Goal: Information Seeking & Learning: Learn about a topic

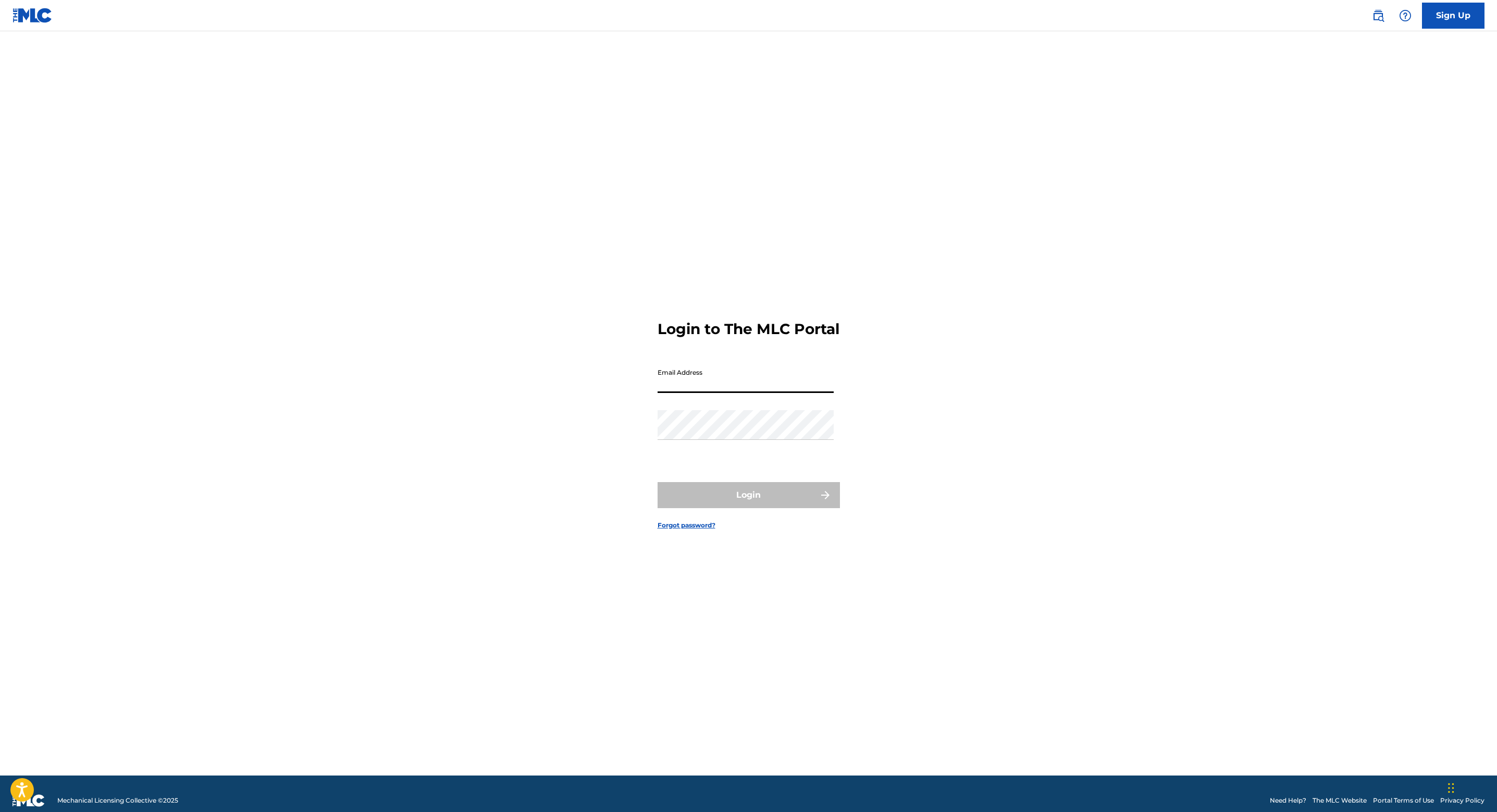
click at [773, 385] on input "Email Address" at bounding box center [746, 378] width 176 height 29
type input "[EMAIL_ADDRESS][DOMAIN_NAME]"
click at [707, 502] on button "Login" at bounding box center [748, 495] width 182 height 26
click at [678, 425] on input "Code" at bounding box center [746, 424] width 176 height 29
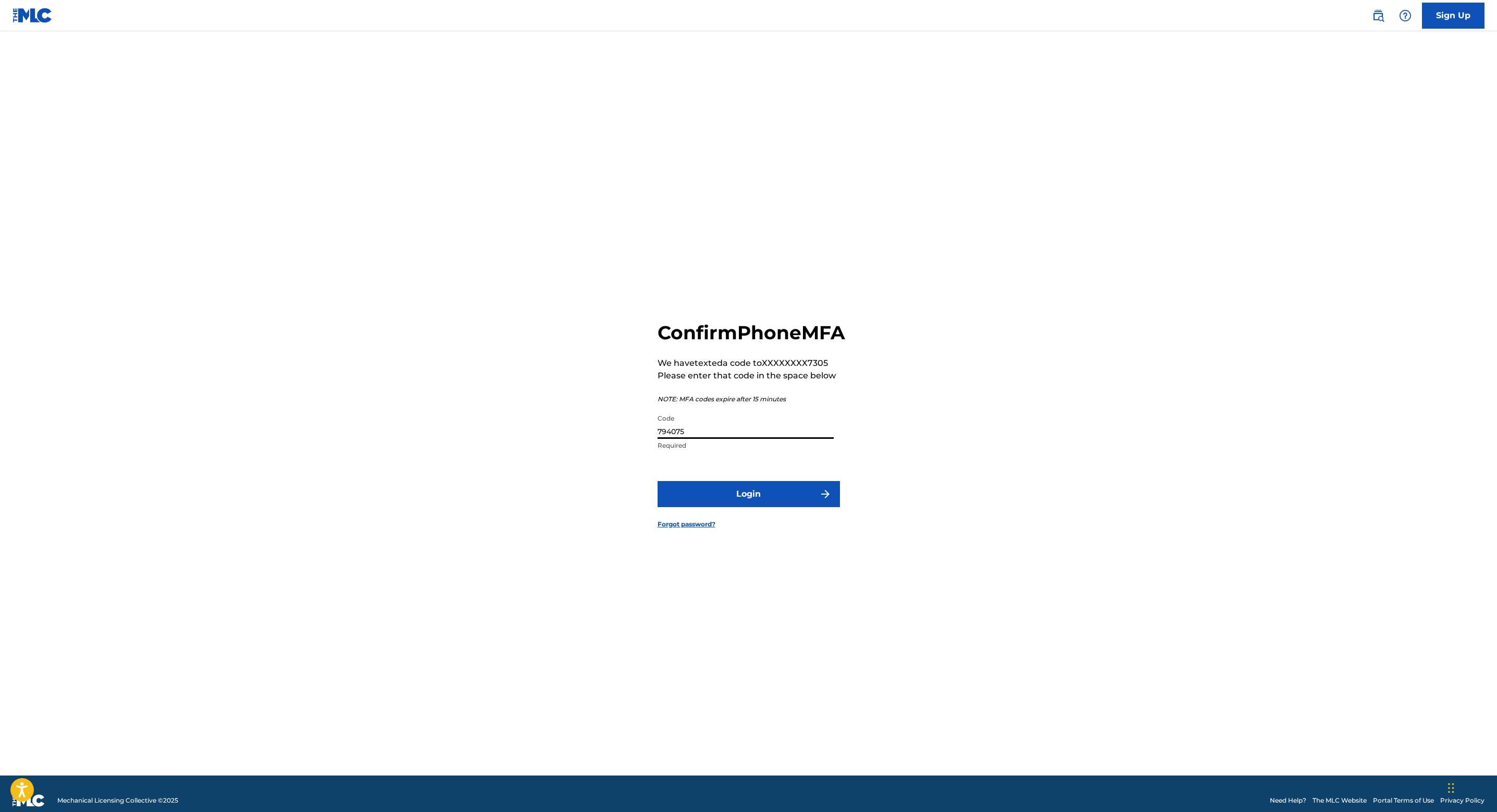
type input "794075"
click at [657, 481] on button "Login" at bounding box center [748, 494] width 182 height 26
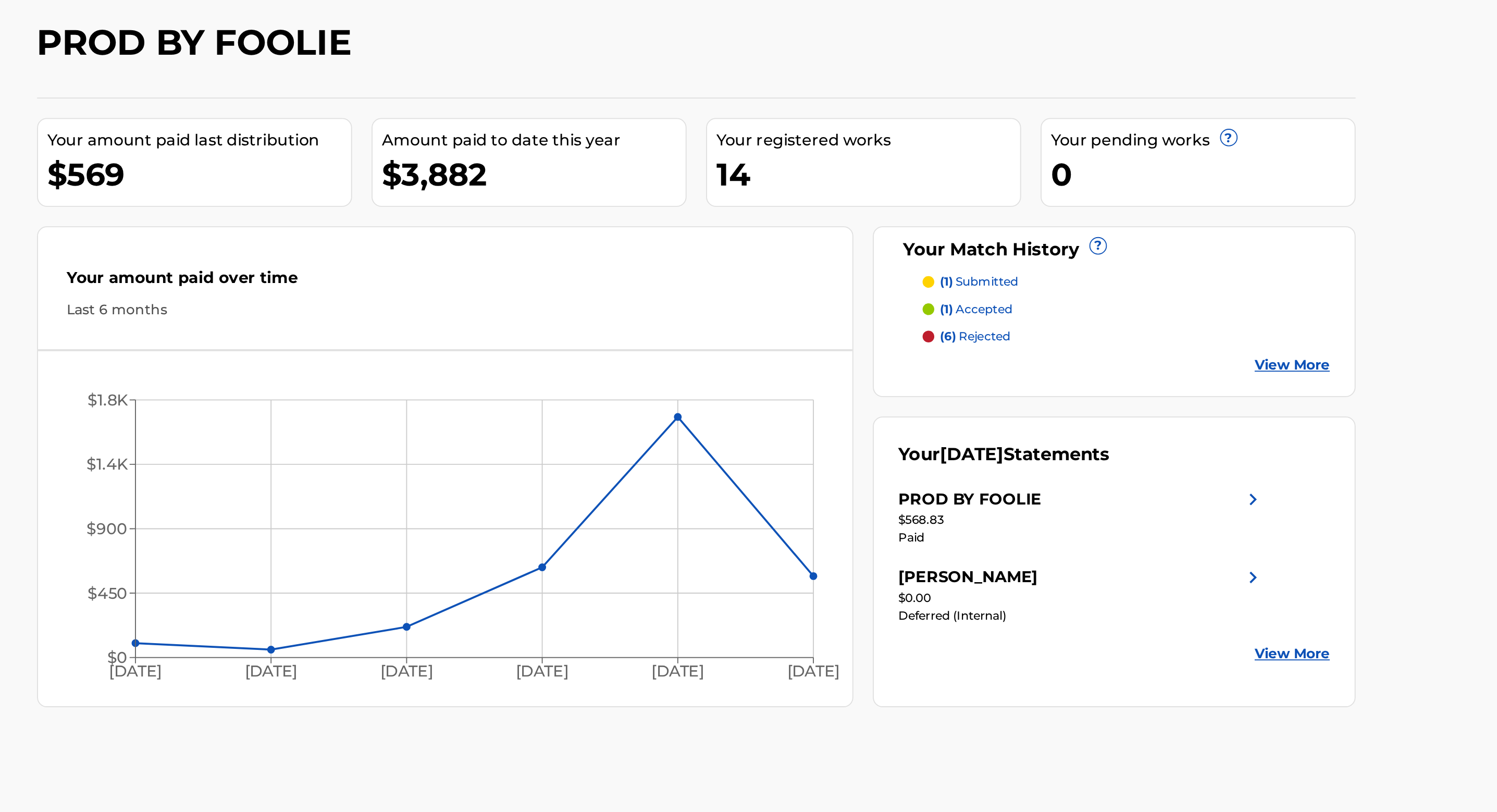
click at [997, 315] on div "PROD BY FOOLIE" at bounding box center [976, 312] width 76 height 13
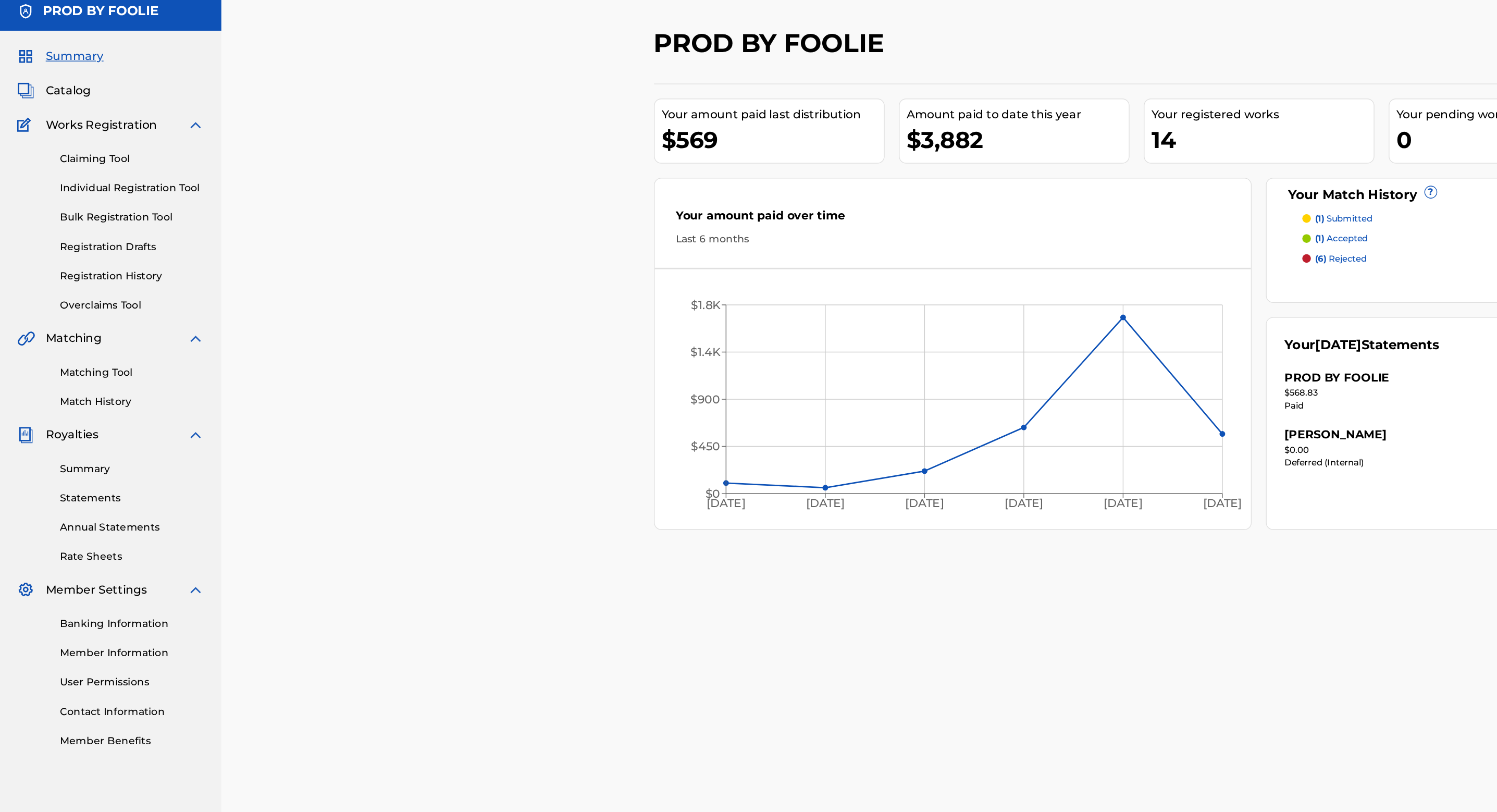
click at [72, 381] on link "Summary" at bounding box center [96, 379] width 105 height 11
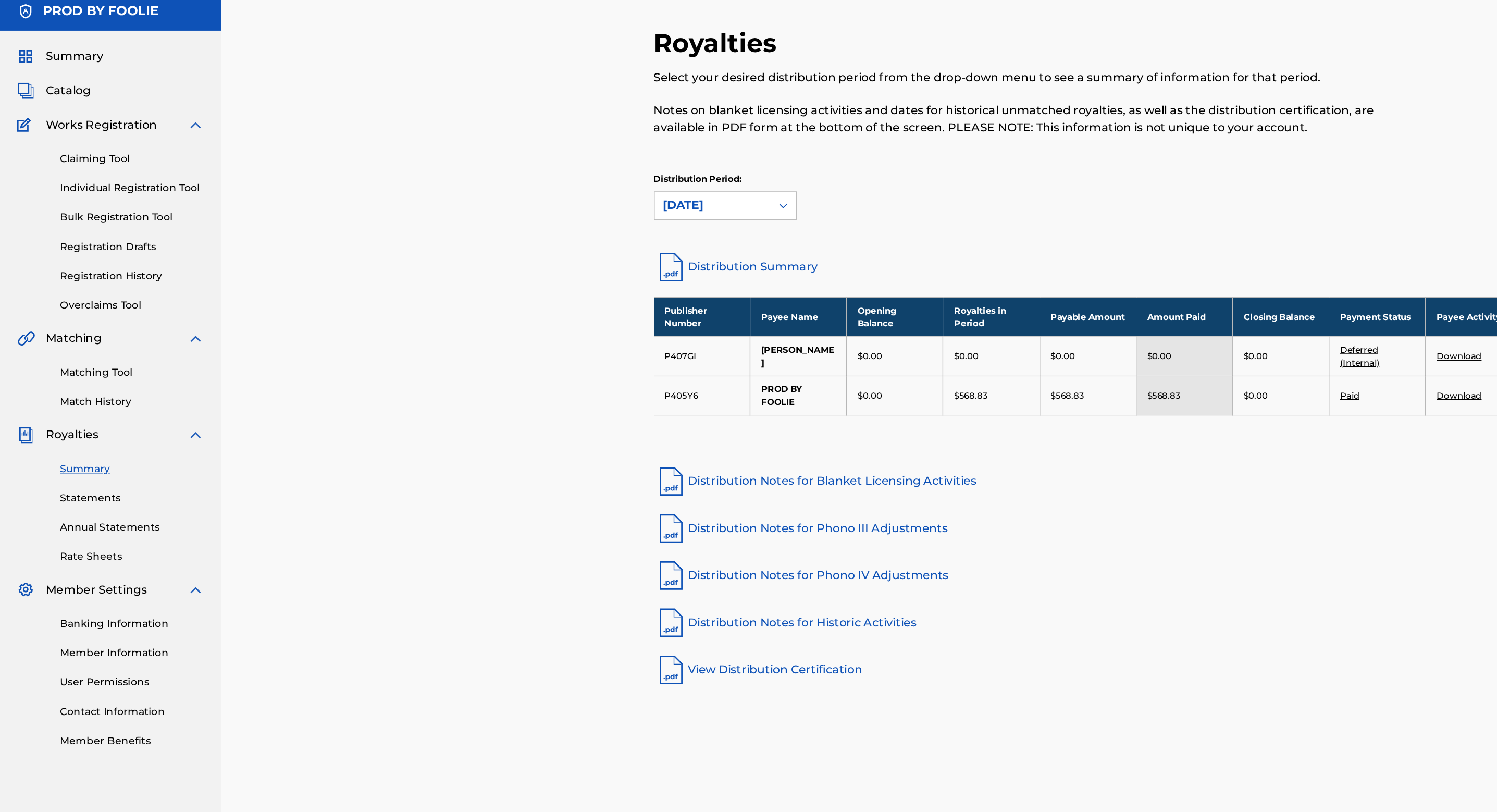
click at [54, 410] on div "Summary Statements Annual Statements Rate Sheets" at bounding box center [80, 406] width 136 height 88
click at [68, 400] on link "Statements" at bounding box center [96, 401] width 105 height 11
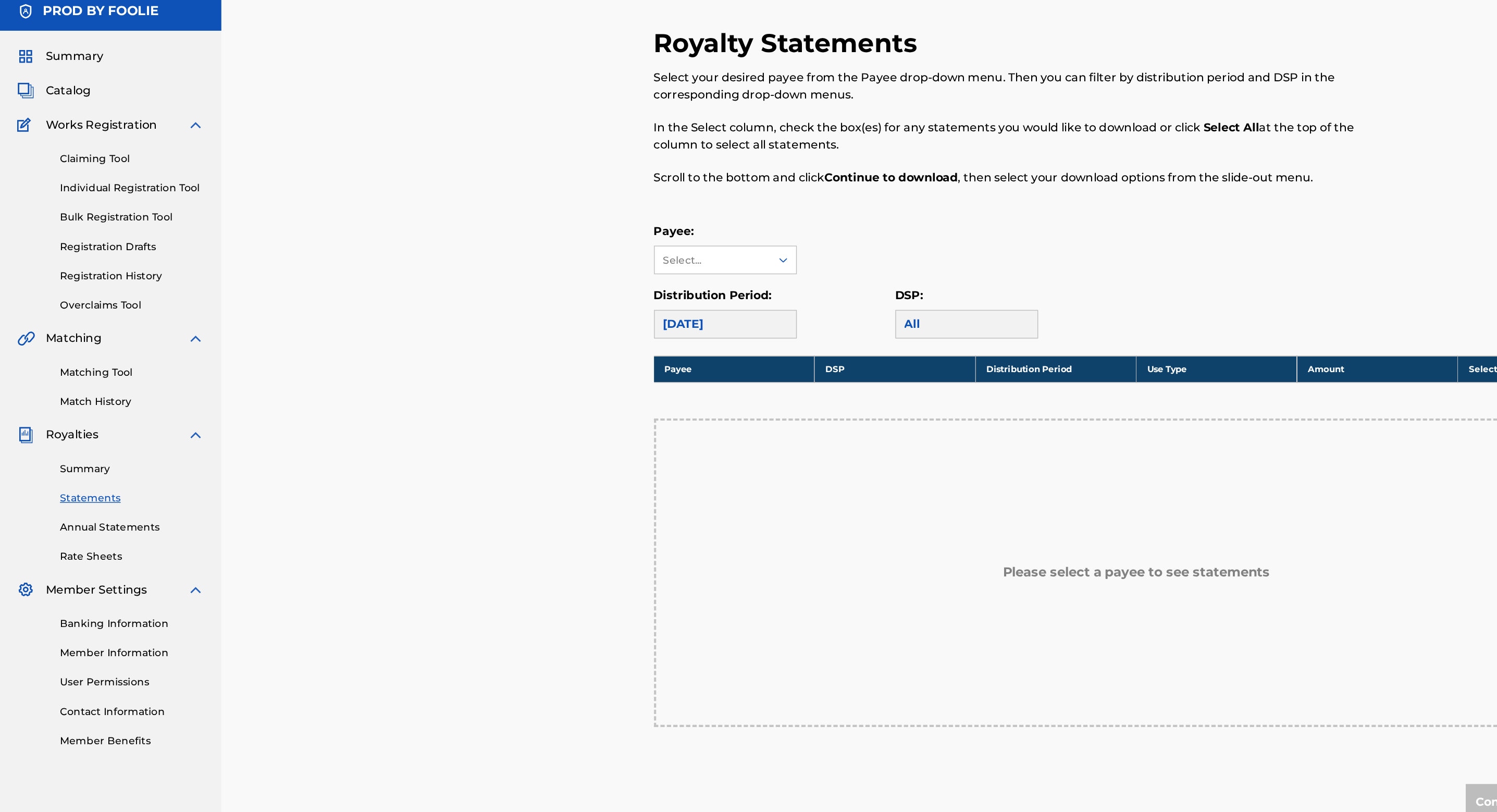
click at [56, 101] on span "Catalog" at bounding box center [50, 103] width 33 height 13
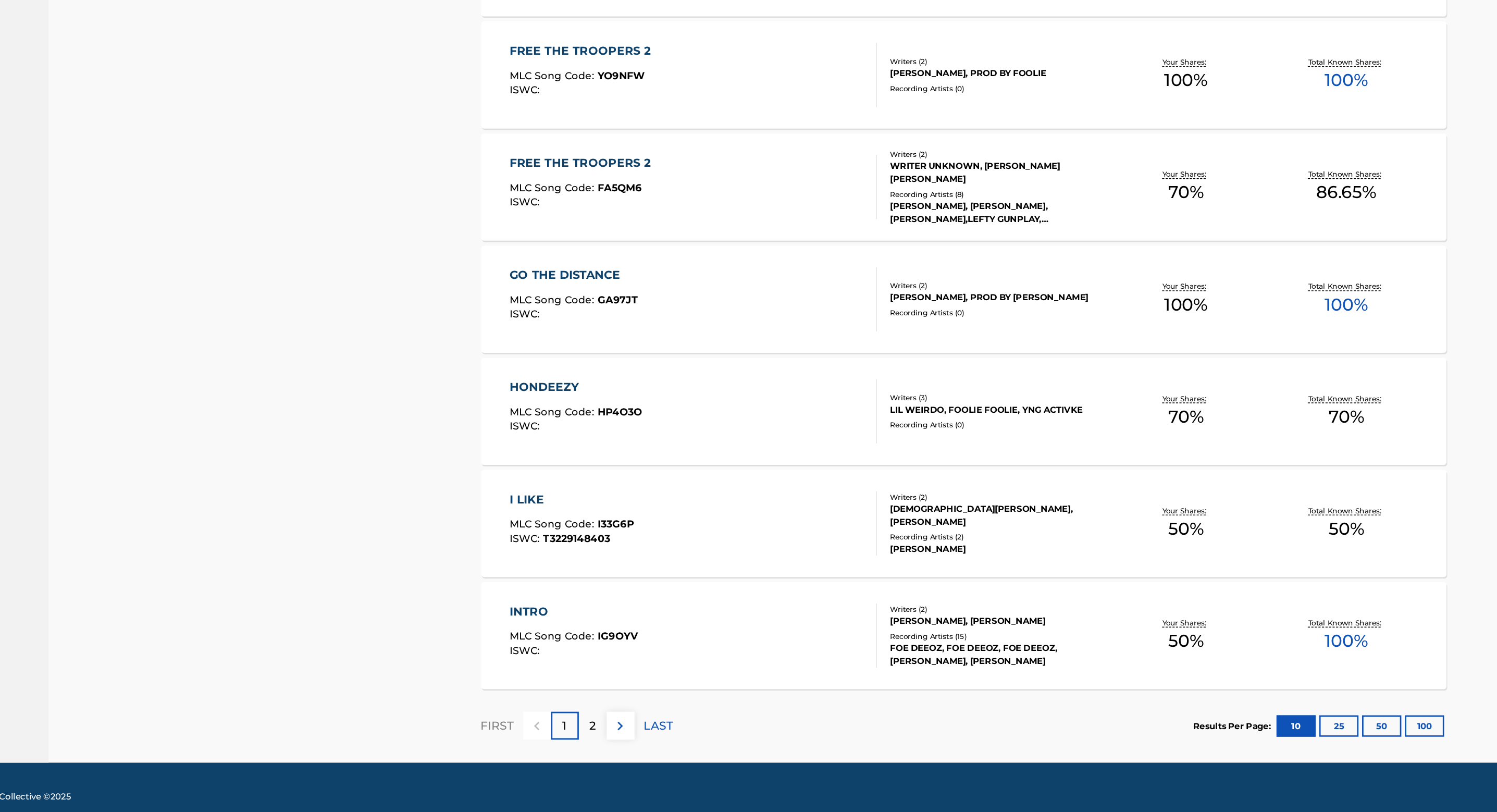
scroll to position [381, 0]
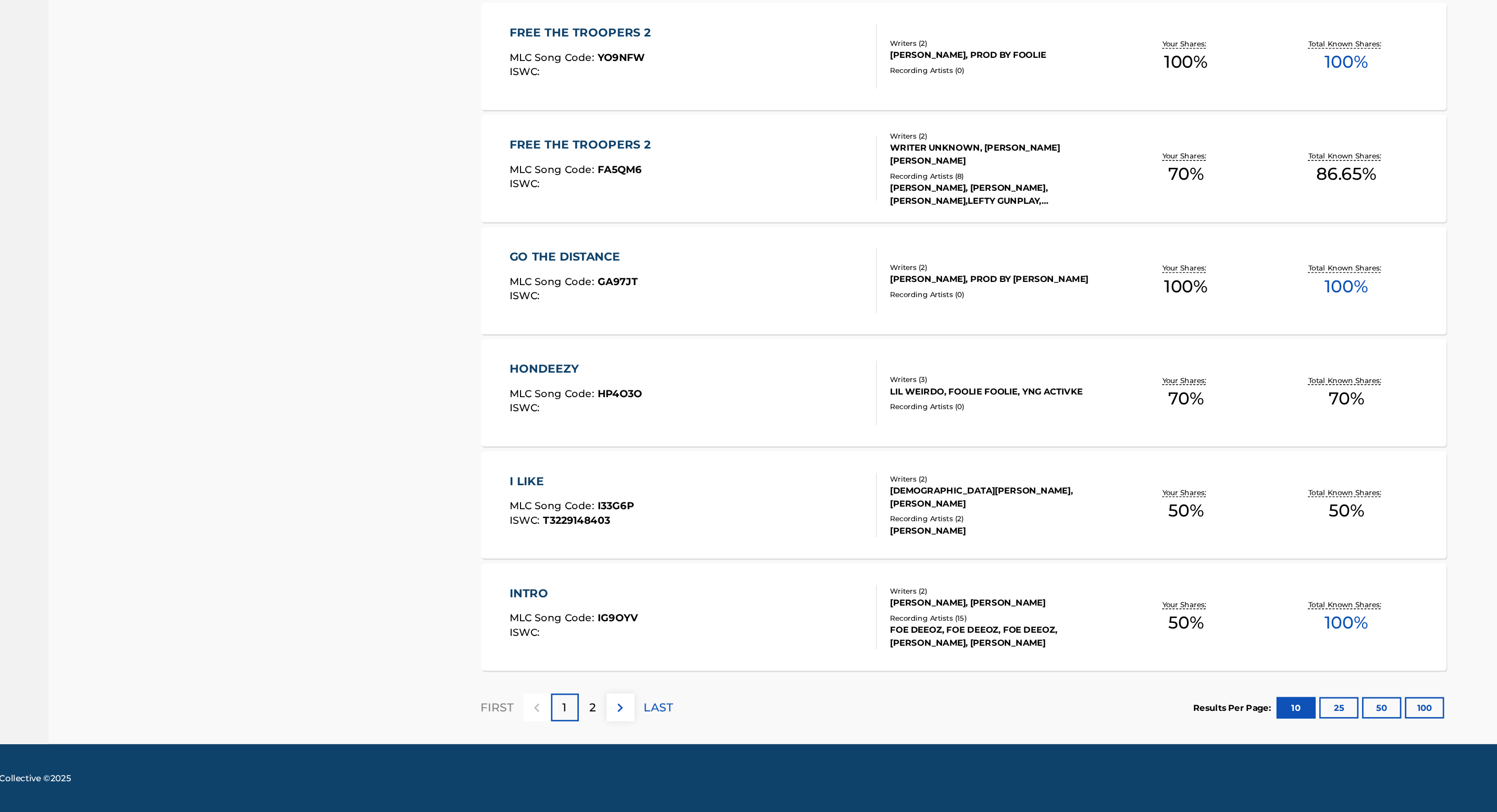
click at [560, 738] on p "2" at bounding box center [558, 735] width 5 height 13
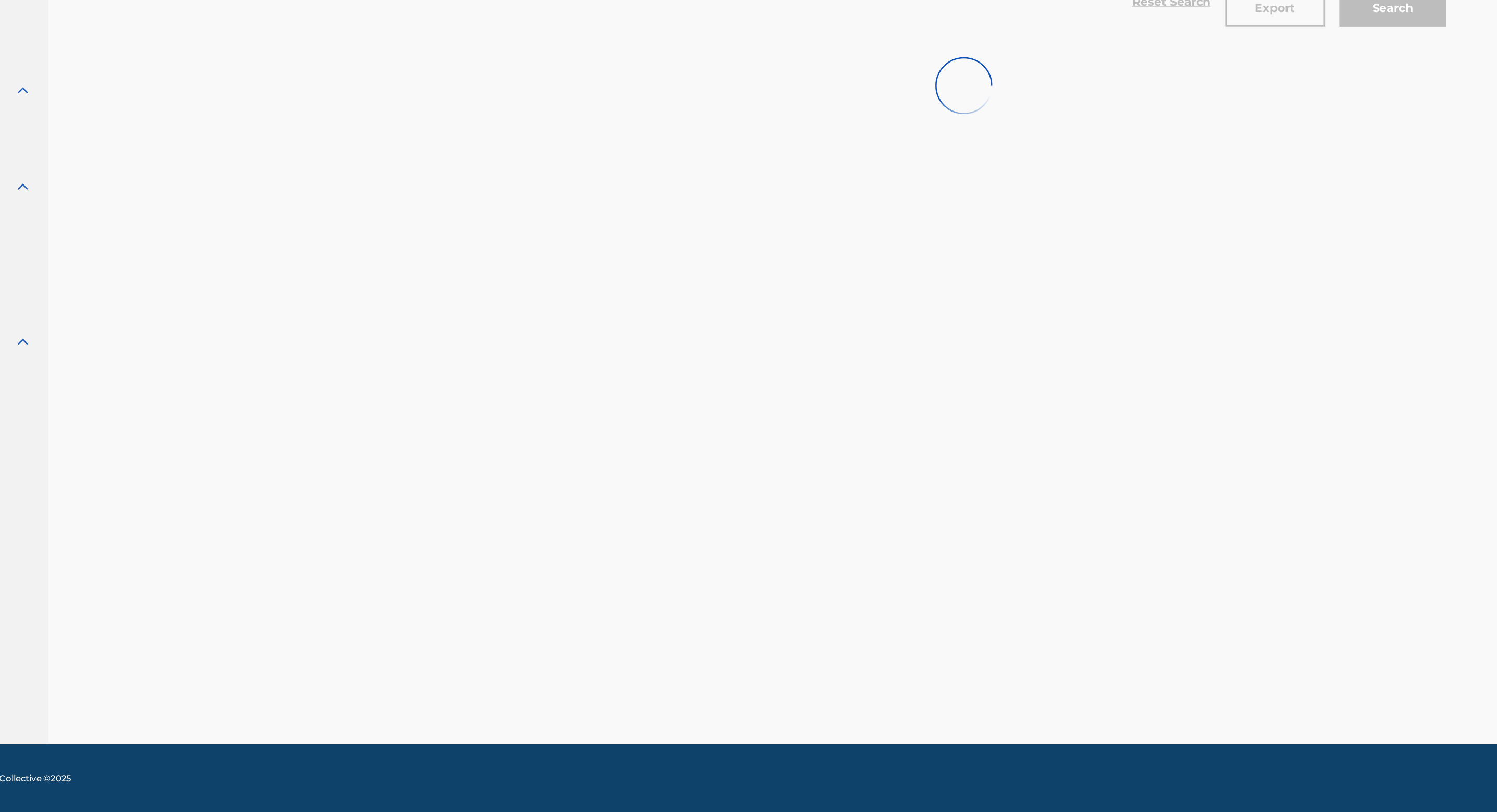
scroll to position [0, 0]
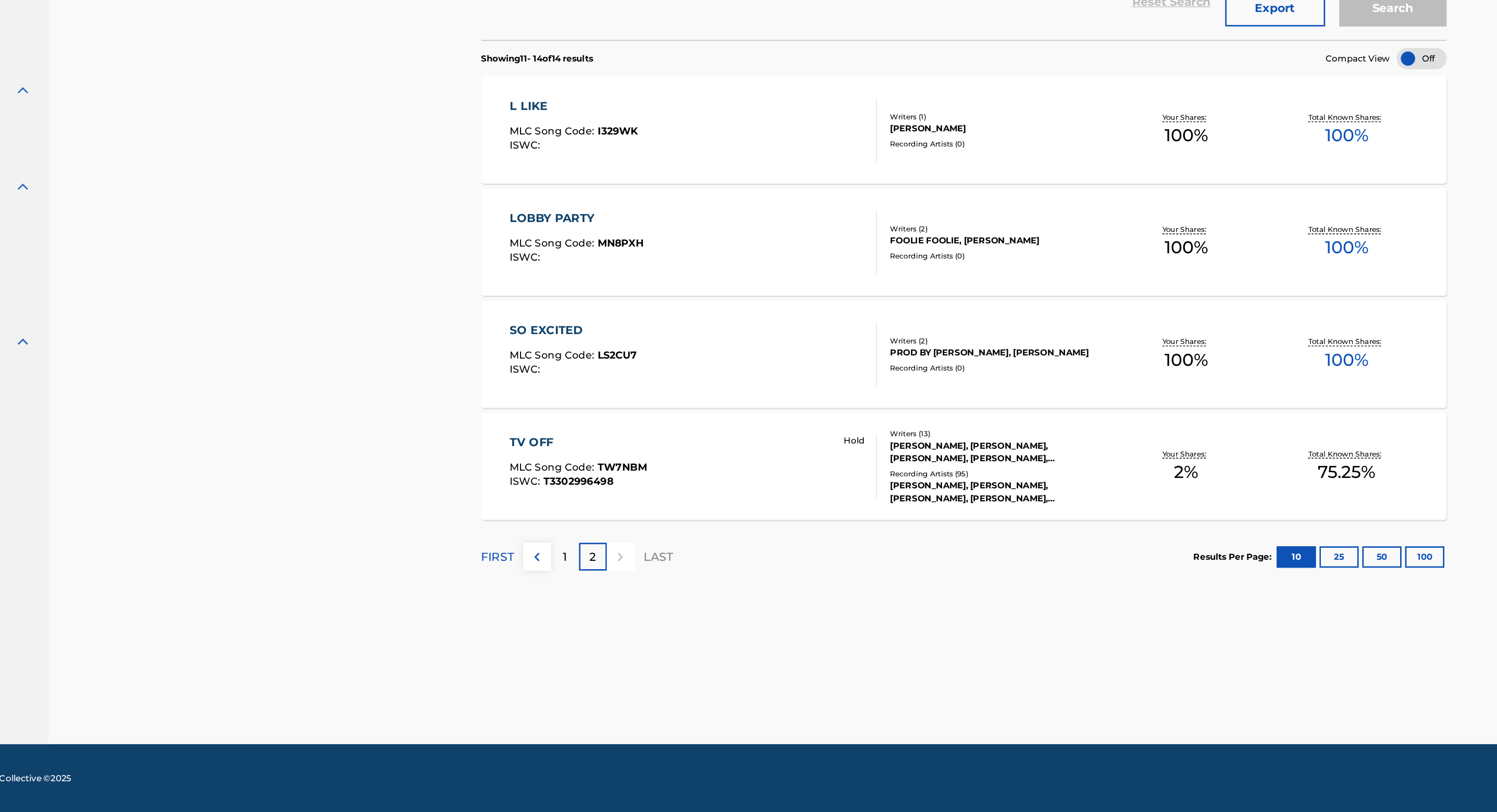
click at [816, 546] on div "JOHN BARRY, JIMMY WEBB, MONK HIGGINS, KENDRICK DUCKWORTH, DIJON MCFARLANE, MARK…" at bounding box center [854, 549] width 158 height 19
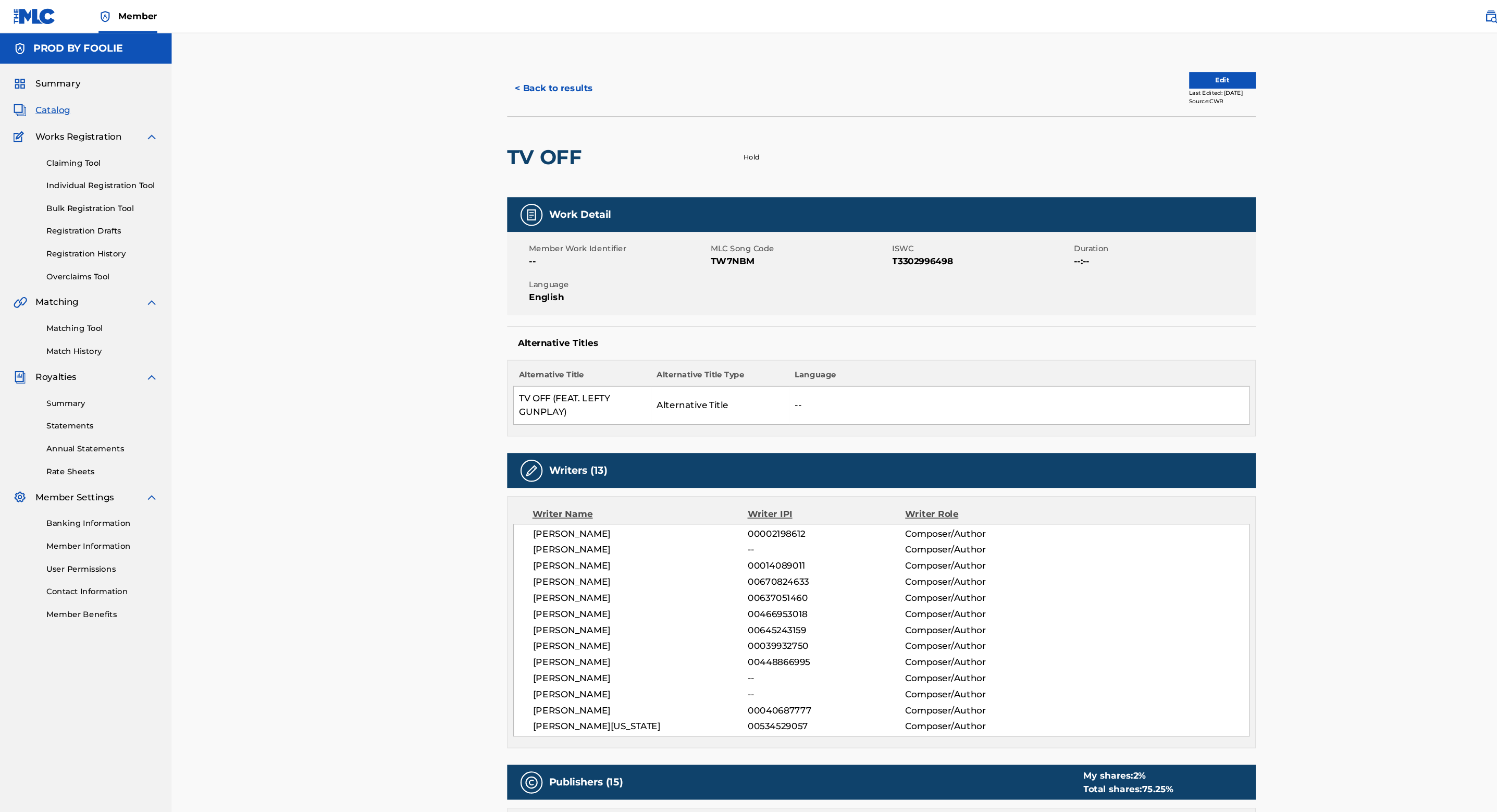
click at [50, 74] on span "Summary" at bounding box center [54, 78] width 42 height 13
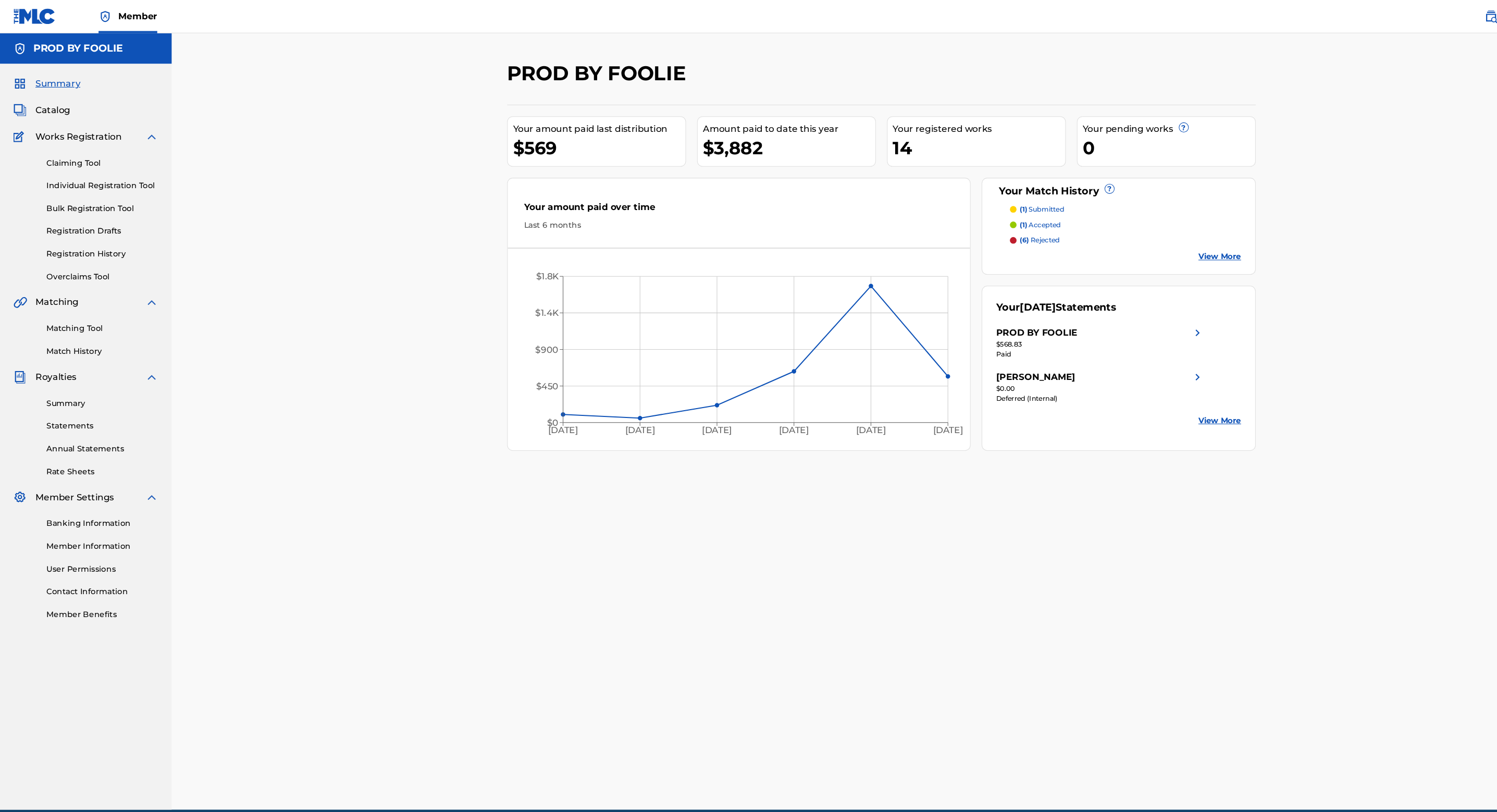
click at [84, 414] on div "Summary Statements Annual Statements Rate Sheets" at bounding box center [80, 406] width 136 height 88
